Goal: Information Seeking & Learning: Check status

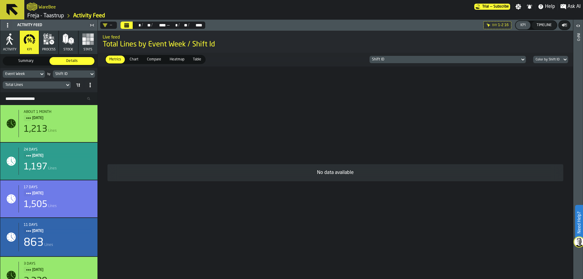
click at [62, 13] on link "Freja - Taastrup" at bounding box center [45, 15] width 37 height 7
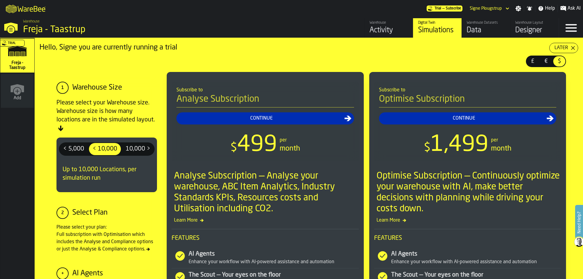
click at [467, 29] on link "Warehouse Datasets Data" at bounding box center [486, 27] width 49 height 19
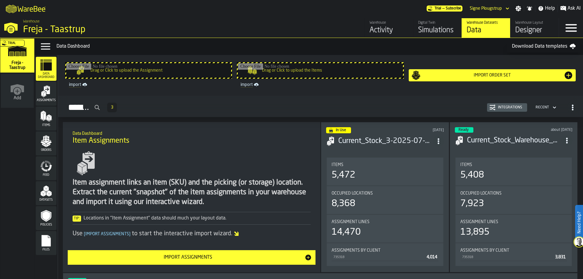
click at [50, 236] on icon "menu Files" at bounding box center [46, 241] width 12 height 12
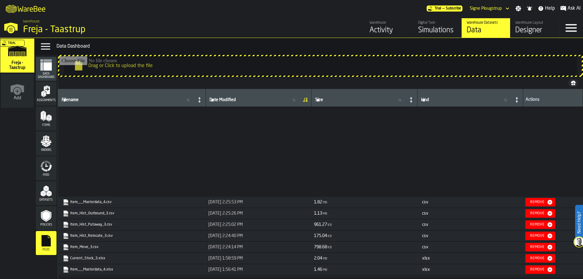
scroll to position [152, 0]
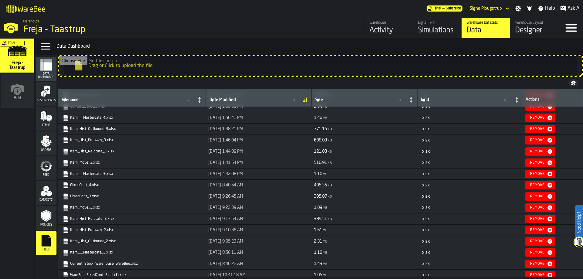
click at [92, 130] on link "Item_Hist_Outbound_3.xlsx" at bounding box center [131, 129] width 137 height 6
click at [63, 127] on icon "link-to-https://drive.app.warebee.com/36c4991f-68ef-4ca7-ab45-a2252c911eea/file…" at bounding box center [64, 127] width 5 height 5
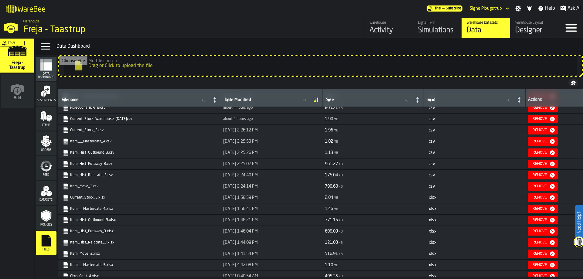
scroll to position [0, 0]
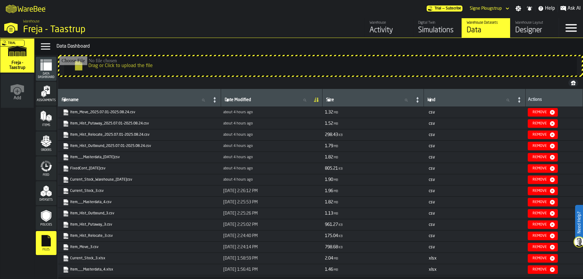
click at [129, 145] on link "Item_Hist_Outbound_2025.07.01-2025.08.24.csv" at bounding box center [139, 146] width 152 height 6
click at [43, 70] on icon "menu Data Dashboard" at bounding box center [46, 65] width 12 height 12
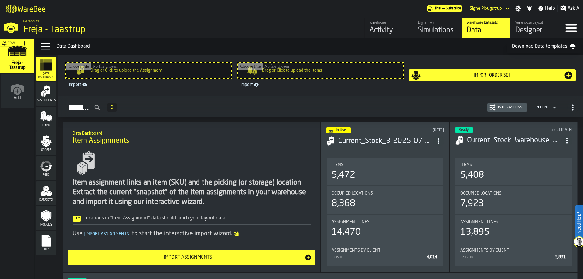
click at [337, 152] on div "In Use [DATE] Current_Stock_3-2025-07-fix.csv Items 5,472 Occupied Locations 8,…" at bounding box center [385, 197] width 128 height 150
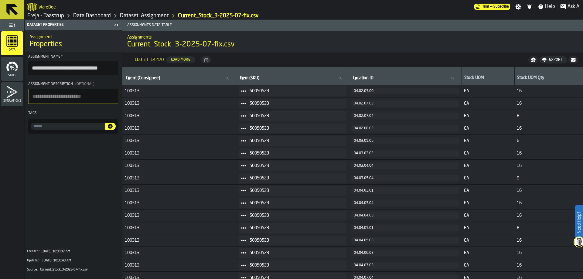
click at [88, 11] on div "WareBee" at bounding box center [251, 6] width 448 height 11
click at [87, 12] on div "WareBee" at bounding box center [251, 6] width 448 height 11
click at [87, 13] on link "Data Dashboard" at bounding box center [92, 15] width 38 height 7
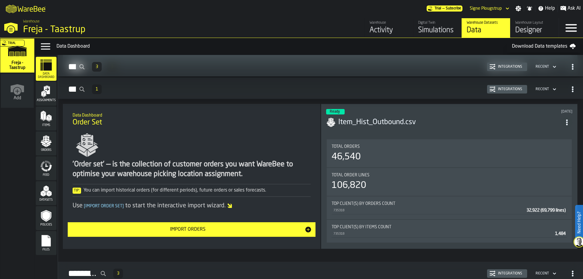
scroll to position [702, 0]
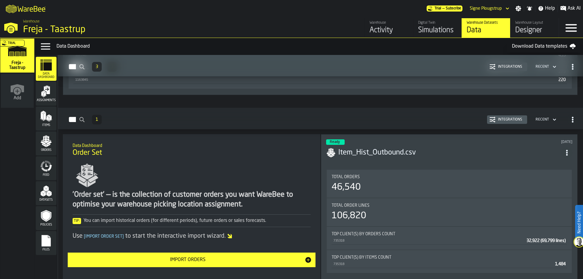
click at [376, 140] on div "Ready 3 months ago" at bounding box center [449, 141] width 246 height 5
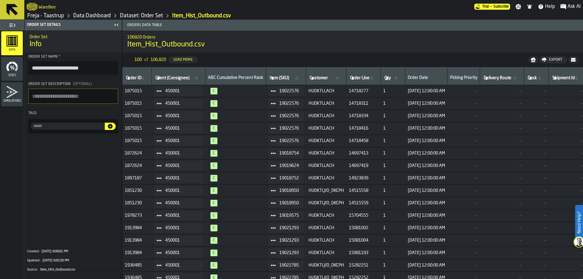
click at [22, 47] on div "Data" at bounding box center [12, 43] width 22 height 17
click at [144, 15] on link "Dataset: Order Set" at bounding box center [141, 15] width 43 height 7
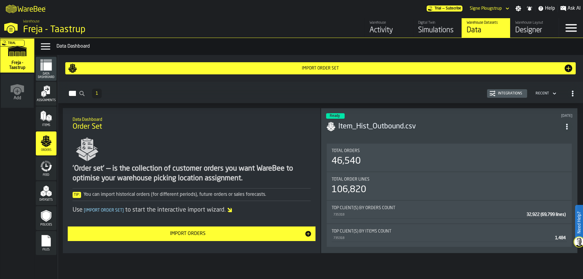
scroll to position [2, 0]
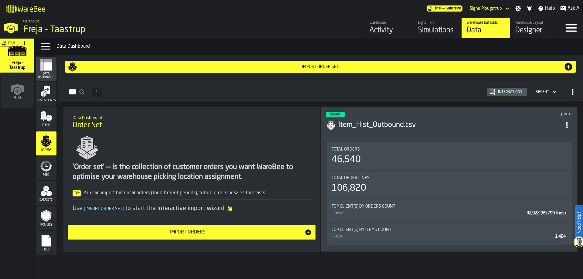
click at [74, 147] on icon "ItemListCard-" at bounding box center [87, 147] width 29 height 29
click at [335, 133] on header "Ready 3 months ago Item_Hist_Outbound.csv" at bounding box center [449, 124] width 246 height 24
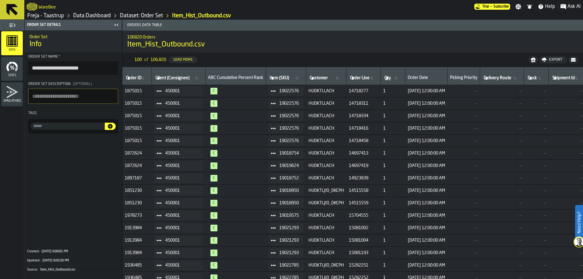
click at [21, 51] on span "Data" at bounding box center [12, 49] width 22 height 3
click at [91, 15] on link "Data Dashboard" at bounding box center [92, 15] width 38 height 7
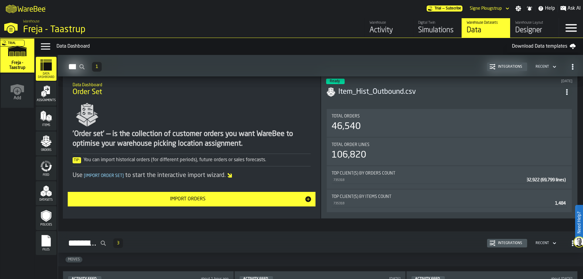
scroll to position [702, 0]
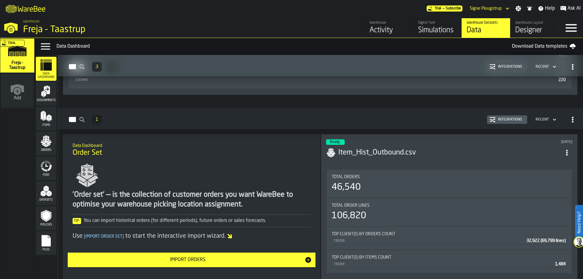
click at [370, 163] on div "Ready 3 months ago Item_Hist_Outbound.csv Total Orders 46,540 Total Order Lines…" at bounding box center [449, 206] width 257 height 145
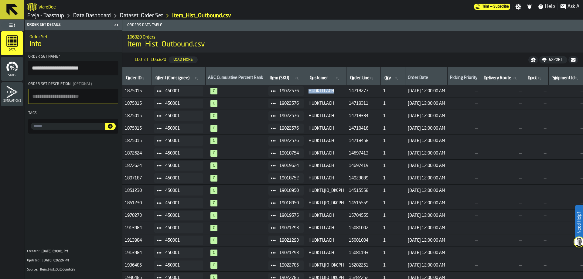
drag, startPoint x: 314, startPoint y: 90, endPoint x: 343, endPoint y: 91, distance: 28.9
click at [343, 91] on span "HUDKTLLACH" at bounding box center [327, 91] width 36 height 5
click at [326, 146] on td "HUDKTLLACH" at bounding box center [326, 141] width 40 height 12
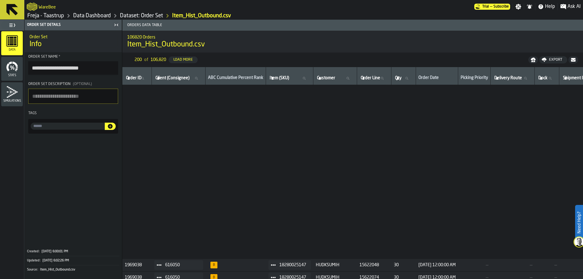
scroll to position [2181, 0]
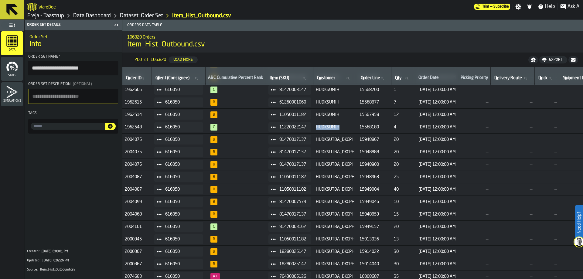
drag, startPoint x: 322, startPoint y: 127, endPoint x: 344, endPoint y: 126, distance: 21.9
click at [344, 126] on span "HUDKSUMIH" at bounding box center [335, 127] width 39 height 5
copy span "HUDKSUMIH"
click at [331, 153] on span "HUDKSUTBA_DKCPH" at bounding box center [335, 152] width 39 height 5
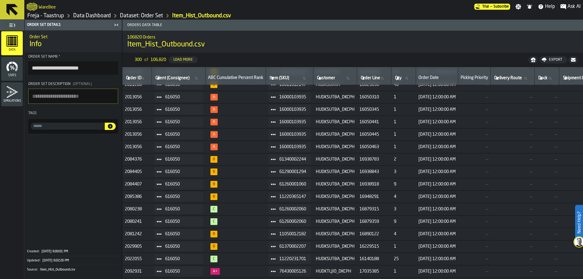
click at [329, 153] on td "HUDKSUTBA_DKCPH" at bounding box center [336, 159] width 44 height 12
click at [328, 147] on span "HUDKSUTBA_DKCPH" at bounding box center [335, 147] width 39 height 5
drag, startPoint x: 321, startPoint y: 147, endPoint x: 361, endPoint y: 147, distance: 40.4
click at [357, 147] on td "HUDKSUTBA_DKCPH" at bounding box center [336, 147] width 44 height 12
click at [348, 147] on span "HUDKSUTBA_DKCPH" at bounding box center [335, 147] width 39 height 5
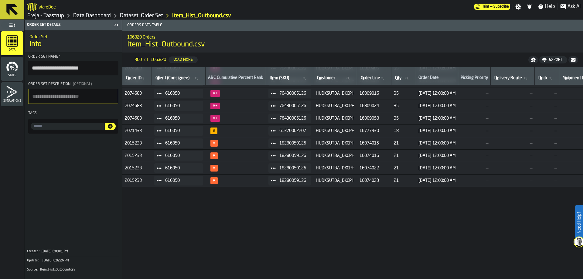
scroll to position [2394, 0]
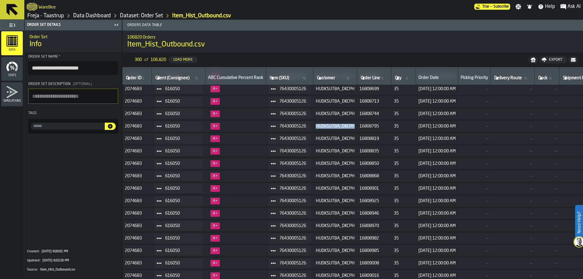
drag, startPoint x: 321, startPoint y: 125, endPoint x: 360, endPoint y: 127, distance: 38.3
click at [355, 127] on span "HUDKSUTBA_DKCPH" at bounding box center [335, 126] width 39 height 5
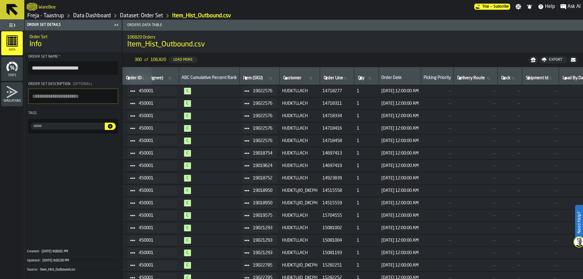
scroll to position [0, 0]
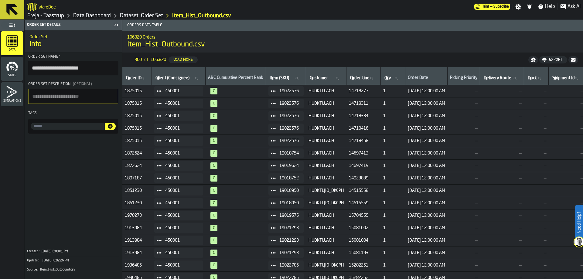
click at [102, 13] on link "Data Dashboard" at bounding box center [92, 15] width 38 height 7
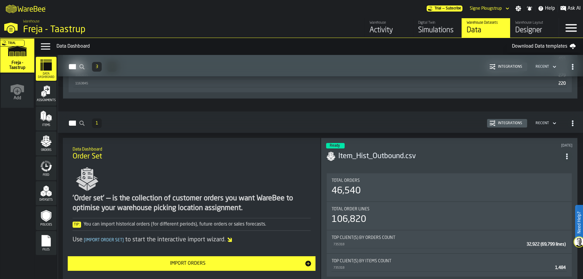
scroll to position [760, 0]
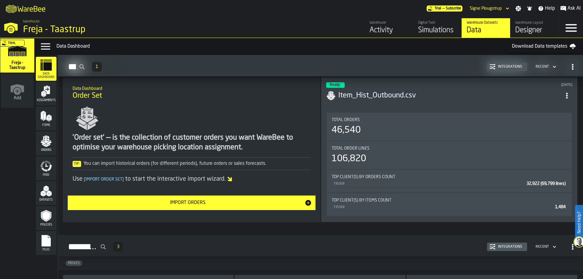
click at [354, 103] on header "Ready 3 months ago Item_Hist_Outbound.csv" at bounding box center [449, 94] width 246 height 24
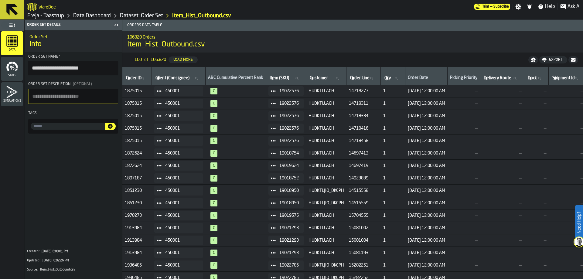
click at [326, 93] on span "HUDKTLLACH" at bounding box center [327, 91] width 36 height 5
click at [98, 225] on span at bounding box center [73, 190] width 97 height 109
click at [156, 17] on link "Dataset: Order Set" at bounding box center [141, 15] width 43 height 7
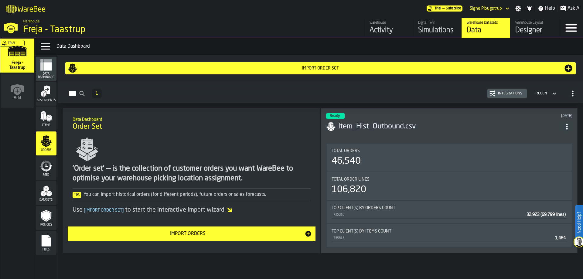
click at [282, 134] on div "Data Dashboard Order Set" at bounding box center [192, 124] width 248 height 26
click at [44, 69] on icon "menu Data Dashboard" at bounding box center [47, 66] width 8 height 8
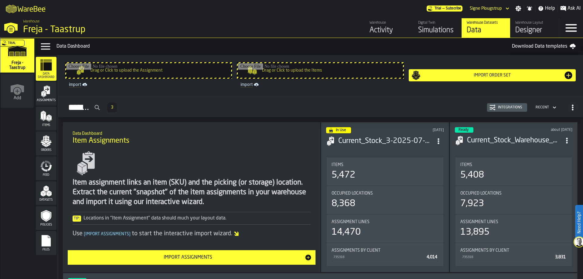
click at [363, 147] on header "In Use 29 days ago Current_Stock_3-2025-07-fix.csv" at bounding box center [385, 139] width 118 height 24
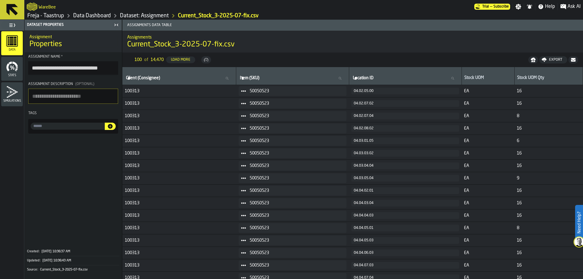
click at [267, 70] on div "Item (SKU) Item (SKU)" at bounding box center [293, 76] width 108 height 13
click at [176, 78] on input "Client (Consignee) Client (Consignee)" at bounding box center [179, 78] width 109 height 8
click at [252, 62] on nav "200 of 14,470 Load More Export" at bounding box center [352, 60] width 461 height 15
click at [11, 42] on rect "menu Data" at bounding box center [11, 41] width 4 height 1
click at [153, 16] on link "Dataset: Assignment" at bounding box center [144, 15] width 49 height 7
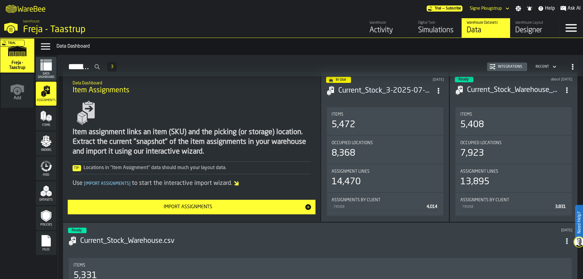
scroll to position [172, 0]
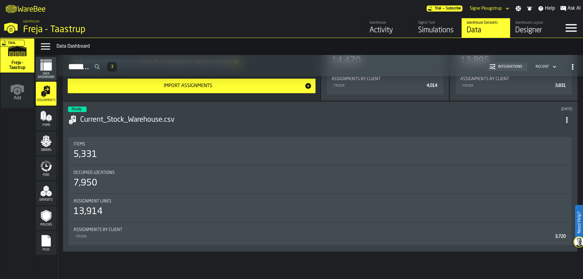
click at [49, 68] on icon "menu Data Dashboard" at bounding box center [47, 66] width 8 height 8
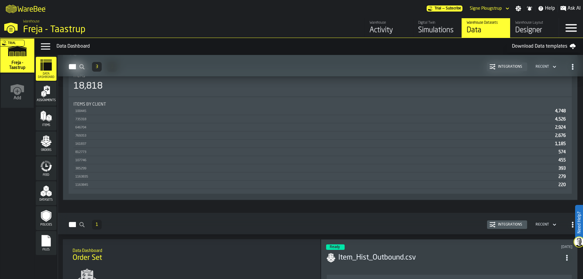
scroll to position [749, 0]
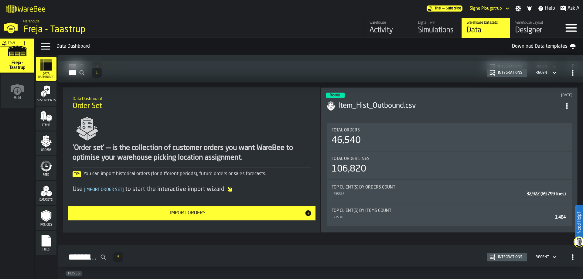
click at [407, 107] on h3 "Item_Hist_Outbound.csv" at bounding box center [449, 106] width 223 height 10
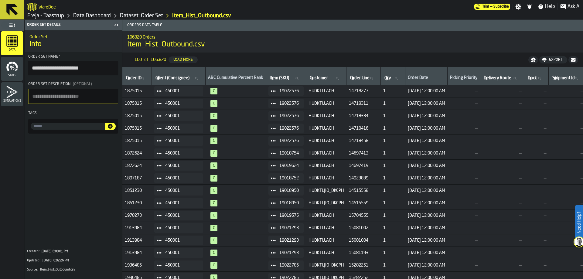
click at [317, 90] on span "HUDKTLLACH" at bounding box center [327, 91] width 36 height 5
drag, startPoint x: 340, startPoint y: 90, endPoint x: 313, endPoint y: 89, distance: 27.1
click at [313, 89] on td "HUDKTLLACH" at bounding box center [326, 91] width 40 height 12
click at [328, 96] on td "HUDKTLLACH" at bounding box center [326, 91] width 40 height 12
click at [330, 58] on nav "100 of 106,820 Load More Export" at bounding box center [352, 60] width 461 height 15
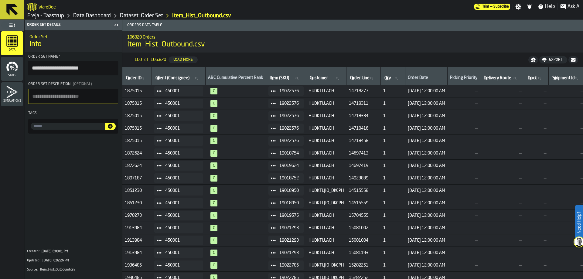
click at [288, 58] on nav "100 of 106,820 Load More Export" at bounding box center [352, 60] width 461 height 15
click at [235, 58] on nav "100 of 106,820 Load More Export" at bounding box center [352, 60] width 461 height 15
click at [46, 195] on span at bounding box center [73, 190] width 97 height 109
click at [91, 15] on link "Data Dashboard" at bounding box center [92, 15] width 38 height 7
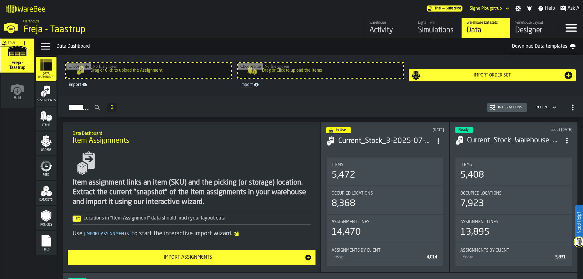
click at [43, 72] on div "Data Dashboard" at bounding box center [46, 69] width 21 height 20
click at [57, 26] on div "Freja - Taastrup" at bounding box center [105, 29] width 164 height 11
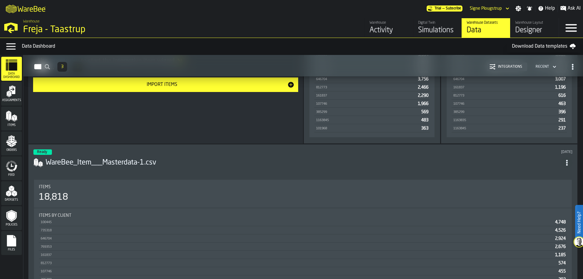
scroll to position [334, 0]
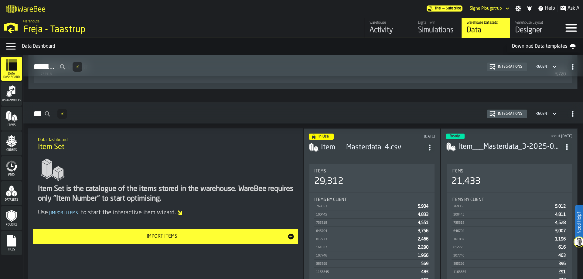
click at [11, 26] on icon "button-toggle-Open —> Warehouse Menu" at bounding box center [11, 26] width 15 height 15
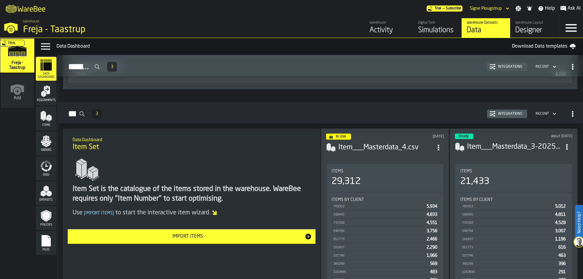
click at [11, 26] on icon "button-toggle-Close —> Warehouse Menu" at bounding box center [11, 26] width 15 height 15
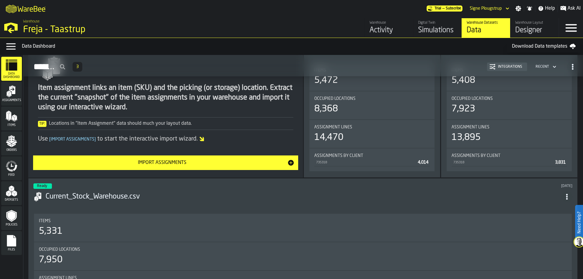
scroll to position [0, 0]
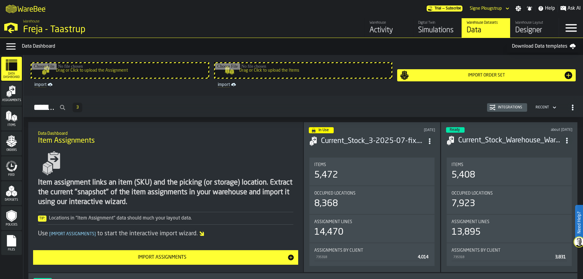
click at [492, 27] on div "Data" at bounding box center [486, 31] width 39 height 10
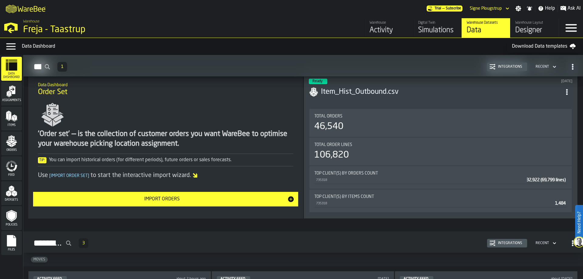
scroll to position [733, 0]
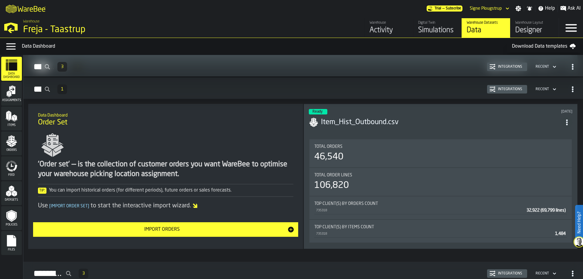
click at [396, 128] on header "Ready 3 months ago Item_Hist_Outbound.csv" at bounding box center [441, 121] width 264 height 24
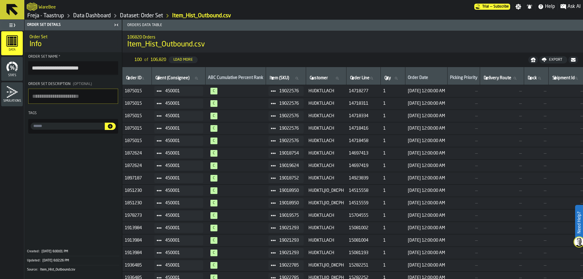
click at [151, 12] on div "WareBee" at bounding box center [251, 6] width 448 height 11
click at [150, 14] on link "Dataset: Order Set" at bounding box center [141, 15] width 43 height 7
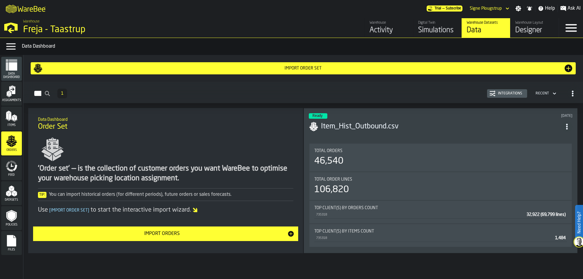
click at [467, 27] on div "Data" at bounding box center [486, 31] width 39 height 10
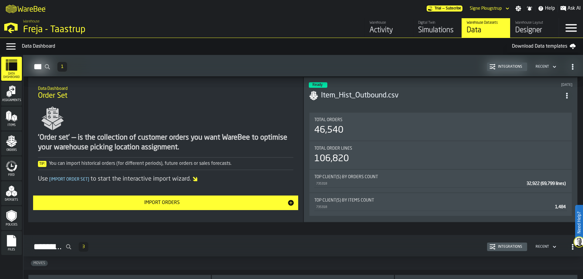
scroll to position [729, 0]
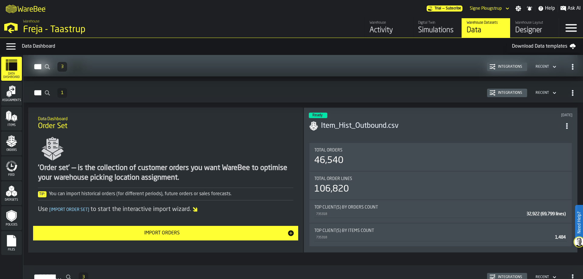
click at [13, 192] on polygon "menu Datasets" at bounding box center [14, 191] width 5 height 3
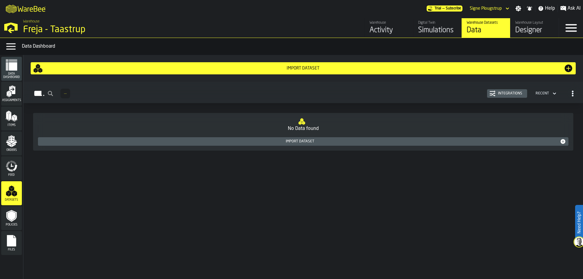
click at [12, 209] on div "Policies" at bounding box center [11, 218] width 21 height 24
click at [4, 241] on div "Files" at bounding box center [11, 243] width 21 height 17
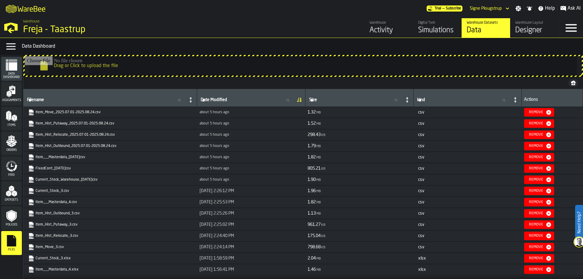
click at [11, 198] on div "Datasets" at bounding box center [11, 193] width 21 height 17
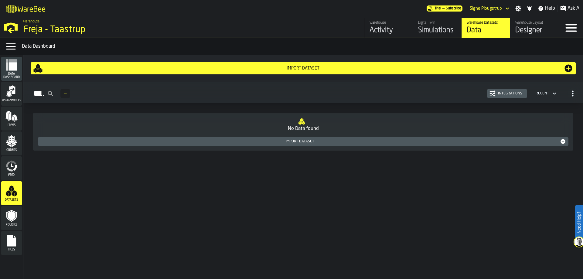
click at [14, 138] on icon "menu Orders" at bounding box center [12, 139] width 6 height 7
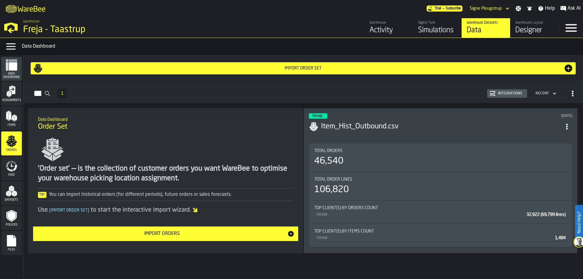
click at [14, 242] on rect "menu Files" at bounding box center [11, 243] width 9 height 4
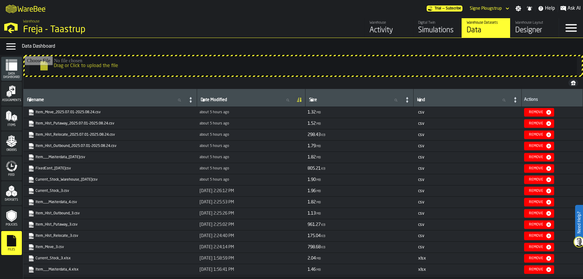
click at [103, 110] on link "Item_Move_2025.07.01-2025.08.24.csv" at bounding box center [109, 112] width 163 height 6
click at [11, 77] on span "Data Dashboard" at bounding box center [11, 75] width 21 height 7
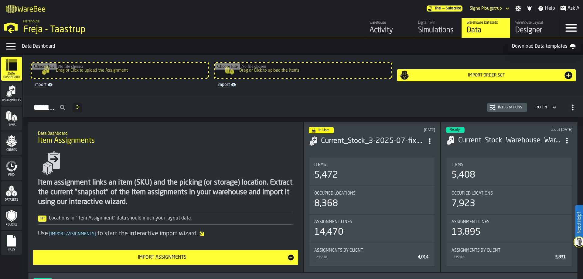
click at [16, 98] on div "Assignments" at bounding box center [11, 93] width 21 height 17
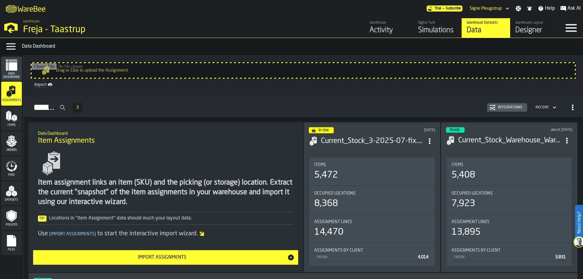
click at [17, 120] on icon "menu Items" at bounding box center [11, 116] width 12 height 12
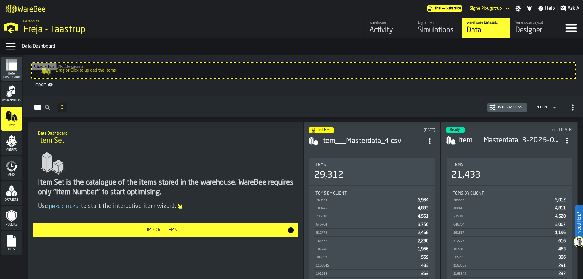
scroll to position [205, 0]
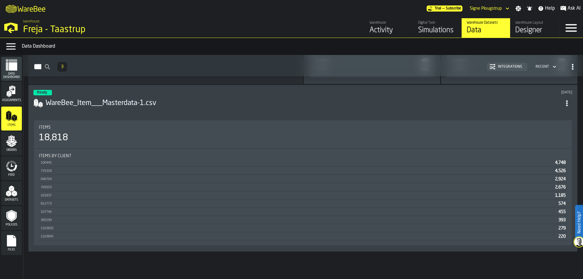
click at [15, 141] on polygon "menu Orders" at bounding box center [15, 140] width 1 height 1
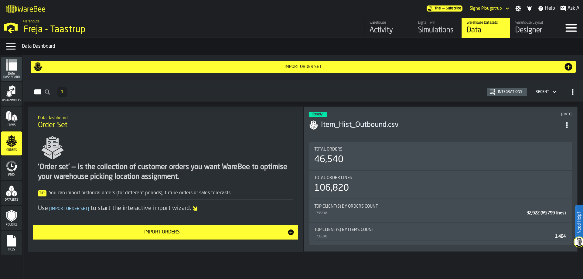
click at [404, 125] on h3 "Item_Hist_Outbound.csv" at bounding box center [441, 125] width 241 height 10
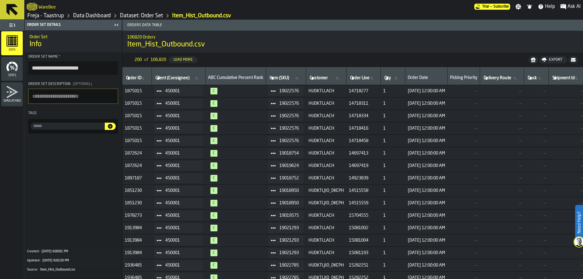
click at [91, 19] on link "Data Dashboard" at bounding box center [92, 15] width 38 height 7
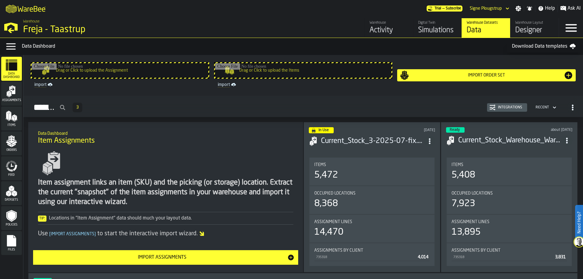
click at [471, 33] on div "Data" at bounding box center [486, 31] width 39 height 10
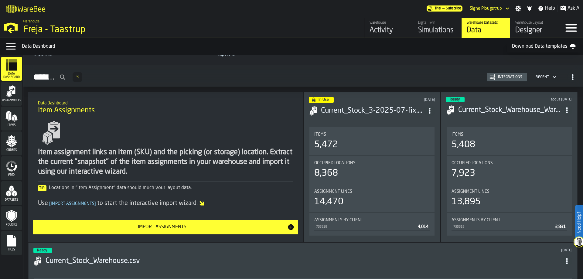
click at [381, 121] on div "In Use [DATE] Current_Stock_3-2025-07-fix.csv Items 5,472 Occupied Locations 8,…" at bounding box center [372, 167] width 137 height 150
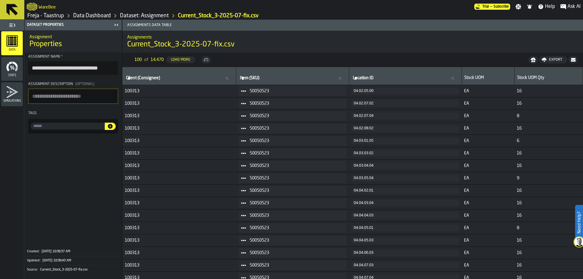
click at [94, 14] on link "Data Dashboard" at bounding box center [92, 15] width 38 height 7
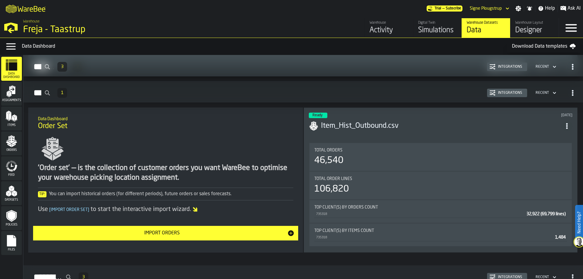
scroll to position [854, 0]
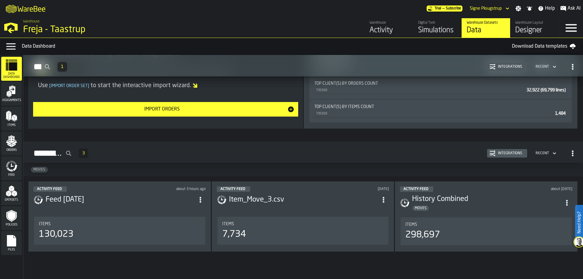
click at [61, 204] on h3 "Feed [DATE]" at bounding box center [120, 200] width 149 height 10
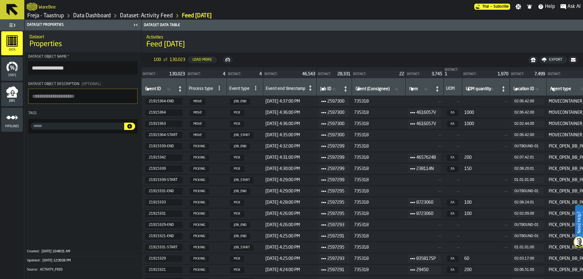
click at [98, 16] on link "Data Dashboard" at bounding box center [92, 15] width 38 height 7
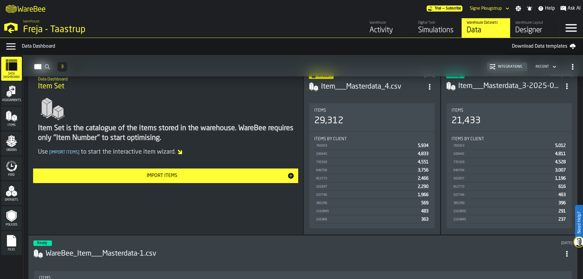
scroll to position [365, 0]
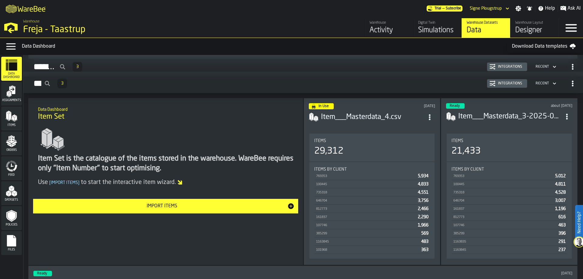
click at [404, 108] on header "In Use [DATE] Item___Masterdata_4.csv" at bounding box center [372, 115] width 126 height 24
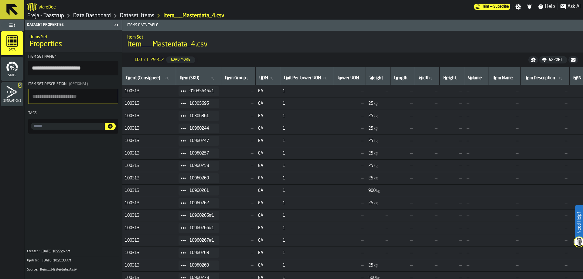
drag, startPoint x: 315, startPoint y: 277, endPoint x: 330, endPoint y: 277, distance: 15.5
click at [330, 277] on span "1" at bounding box center [307, 278] width 49 height 5
click at [90, 13] on link "Data Dashboard" at bounding box center [92, 15] width 38 height 7
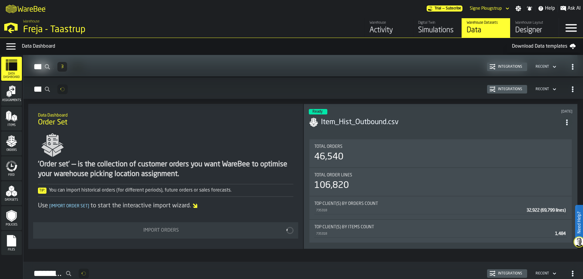
scroll to position [854, 0]
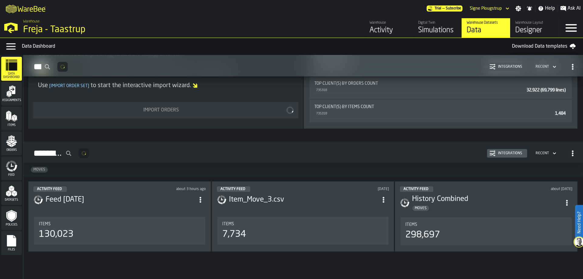
click at [129, 191] on div "Activity Feed about 3 hours ago" at bounding box center [119, 189] width 173 height 5
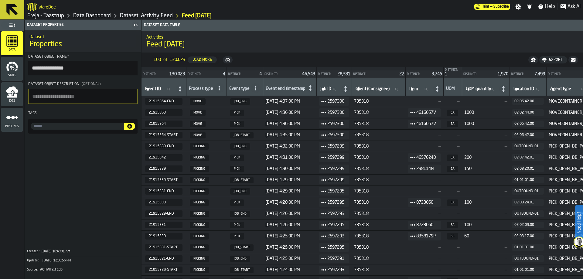
click at [457, 112] on span "EA" at bounding box center [452, 113] width 11 height 6
drag, startPoint x: 458, startPoint y: 112, endPoint x: 430, endPoint y: 118, distance: 29.1
click at [430, 118] on tr "21915363 MOVE PICK [DATE] 4:36:00 PM 2597300 735318 4616057V EA 1000 02.02.44.0…" at bounding box center [479, 112] width 674 height 11
click at [374, 127] on td "735318" at bounding box center [379, 123] width 54 height 11
click at [217, 88] on icon at bounding box center [219, 88] width 5 height 5
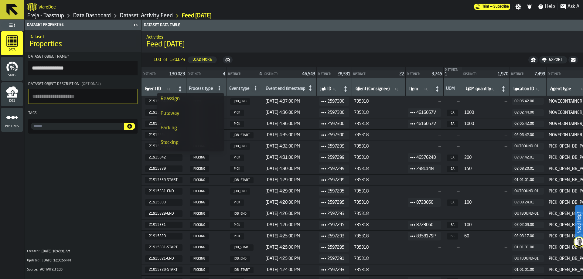
scroll to position [91, 0]
click at [178, 127] on div "Move (Internal transfer)" at bounding box center [191, 125] width 60 height 7
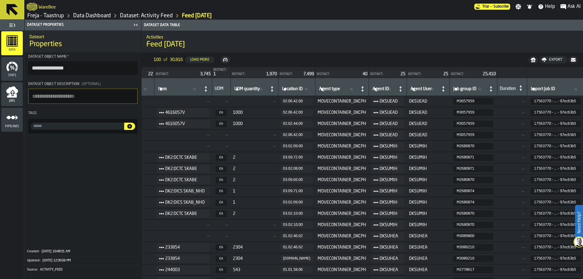
scroll to position [0, 325]
drag, startPoint x: 573, startPoint y: 101, endPoint x: 556, endPoint y: 101, distance: 17.3
click at [556, 101] on span "17563770 - ... - 97ec63b5" at bounding box center [554, 101] width 50 height 7
click at [516, 72] on th at bounding box center [511, 72] width 30 height 11
click at [515, 70] on th at bounding box center [511, 72] width 30 height 11
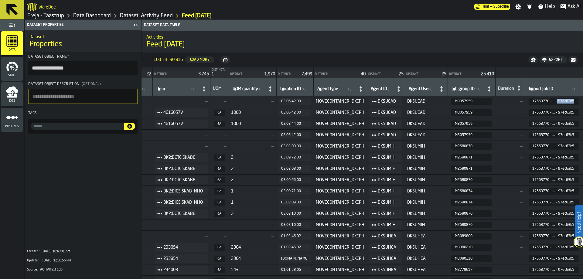
click at [534, 72] on th at bounding box center [554, 72] width 58 height 11
click at [560, 88] on input "Import Job ID Import Job ID" at bounding box center [554, 89] width 53 height 8
click at [559, 75] on th at bounding box center [554, 72] width 58 height 11
click at [509, 68] on th at bounding box center [511, 72] width 30 height 11
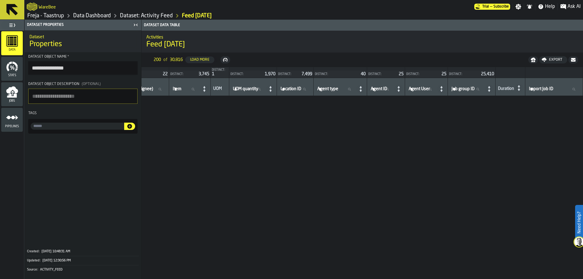
scroll to position [791, 298]
